Goal: Information Seeking & Learning: Learn about a topic

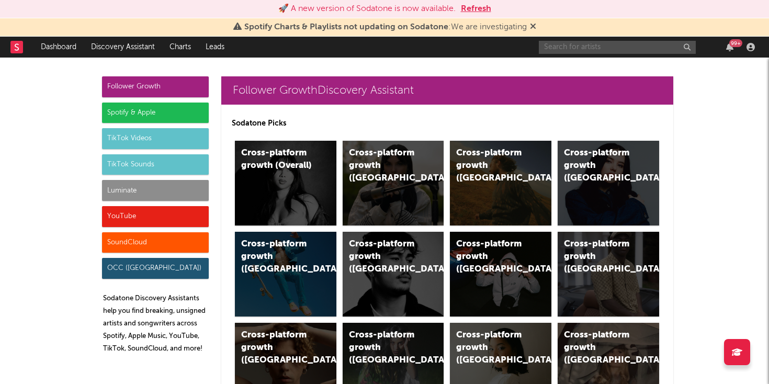
click at [573, 47] on input "text" at bounding box center [617, 47] width 157 height 13
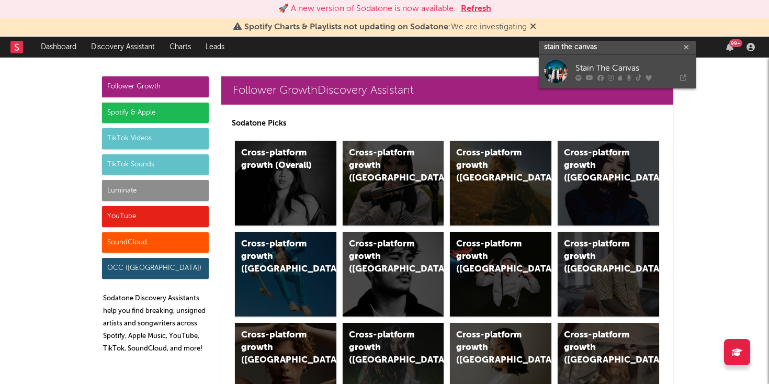
type input "stain the canvas"
click at [565, 64] on div at bounding box center [556, 72] width 24 height 24
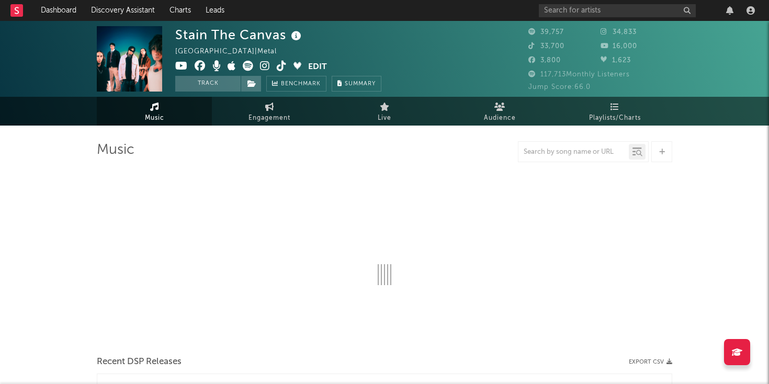
select select "6m"
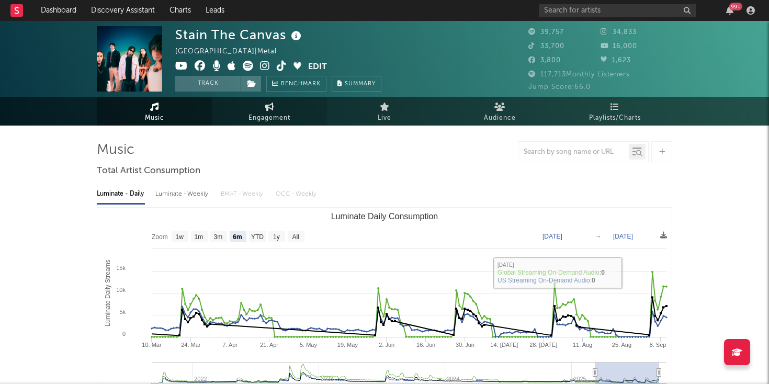
click at [264, 107] on link "Engagement" at bounding box center [269, 111] width 115 height 29
select select "1w"
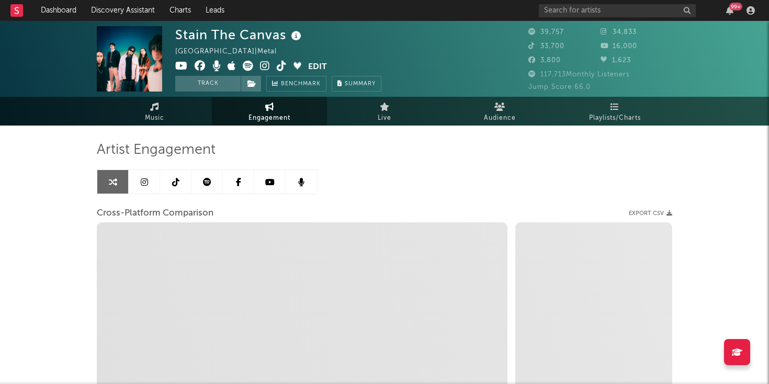
click at [208, 182] on icon at bounding box center [207, 182] width 8 height 8
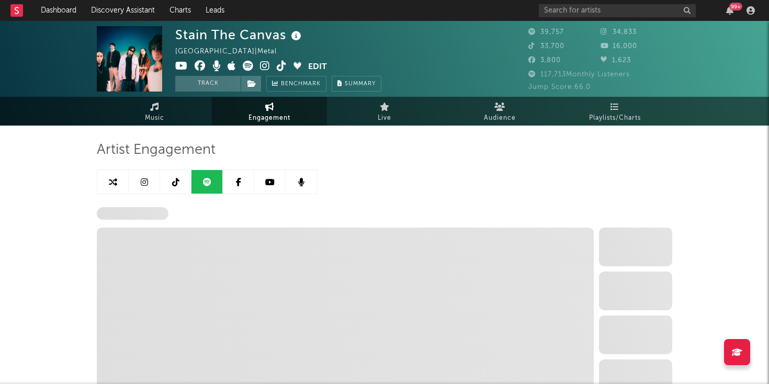
select select "6m"
select select "1w"
